Goal: Navigation & Orientation: Find specific page/section

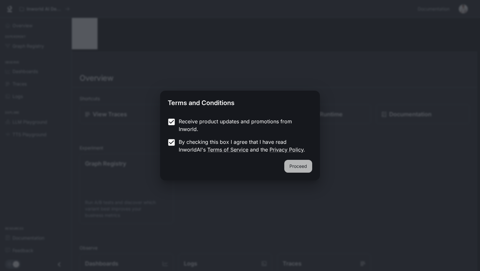
click at [302, 162] on button "Proceed" at bounding box center [298, 166] width 28 height 13
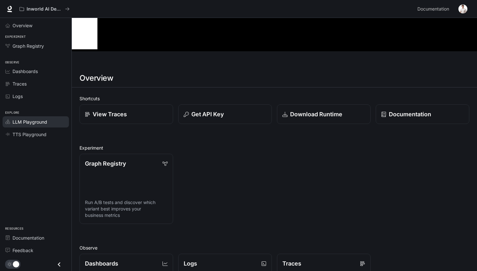
click at [36, 120] on span "LLM Playground" at bounding box center [30, 122] width 35 height 7
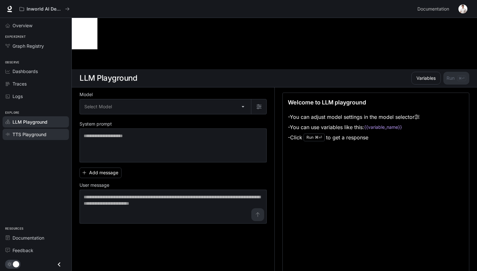
click at [38, 134] on span "TTS Playground" at bounding box center [30, 134] width 34 height 7
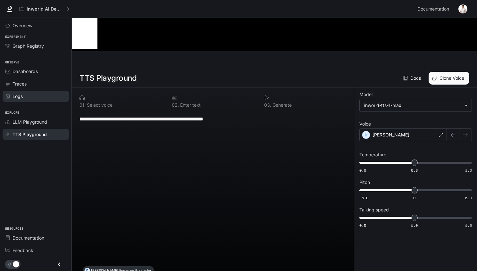
click at [42, 97] on div "Logs" at bounding box center [40, 96] width 54 height 7
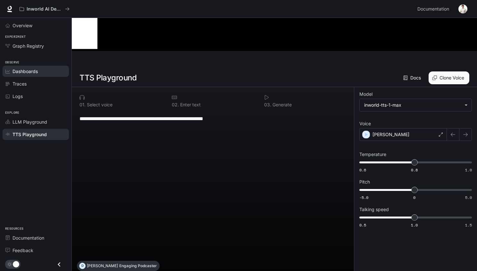
click at [31, 70] on span "Dashboards" at bounding box center [25, 71] width 25 height 7
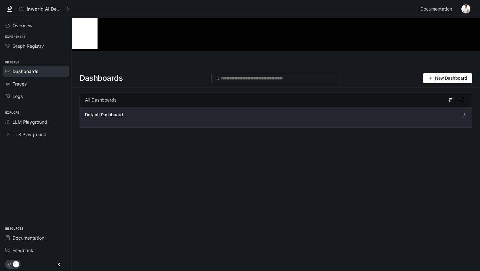
click at [145, 107] on div "Default Dashboard" at bounding box center [276, 117] width 392 height 21
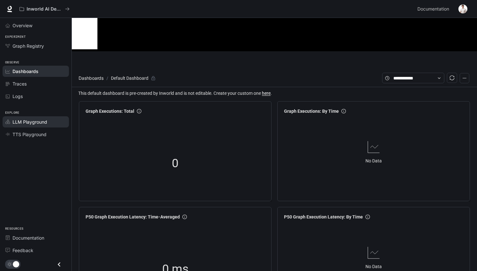
click at [20, 119] on span "LLM Playground" at bounding box center [30, 122] width 35 height 7
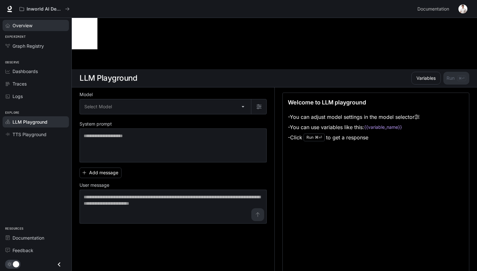
click at [43, 27] on div "Overview" at bounding box center [40, 25] width 54 height 7
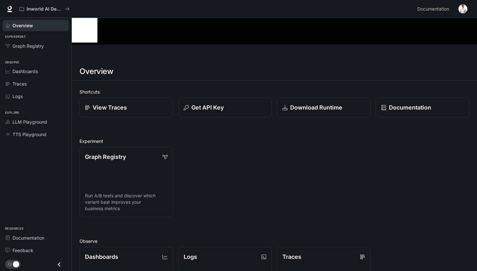
scroll to position [7, 0]
